Goal: Find contact information: Find contact information

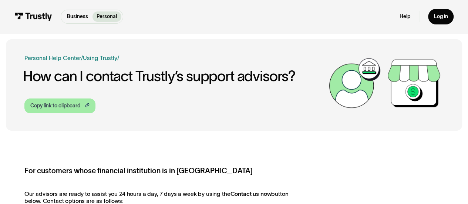
click at [64, 104] on div "Copy link to clipboard" at bounding box center [55, 106] width 50 height 8
click at [409, 17] on link "Help" at bounding box center [404, 16] width 11 height 7
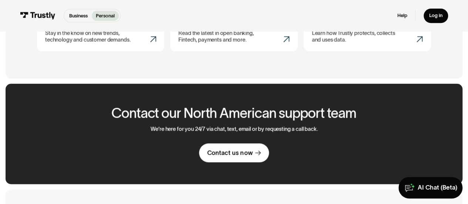
scroll to position [407, 0]
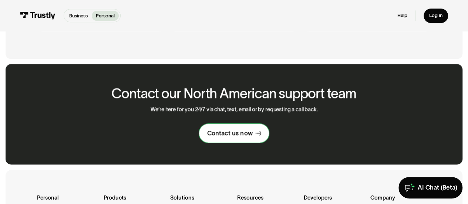
click at [256, 129] on link "Contact us now" at bounding box center [234, 133] width 70 height 19
